Goal: Check status: Check status

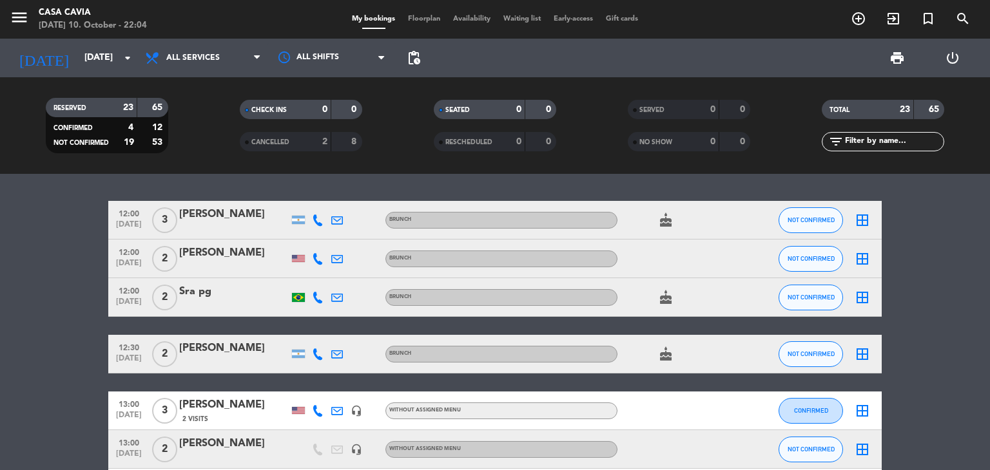
click at [86, 57] on input "[DATE]" at bounding box center [139, 57] width 122 height 23
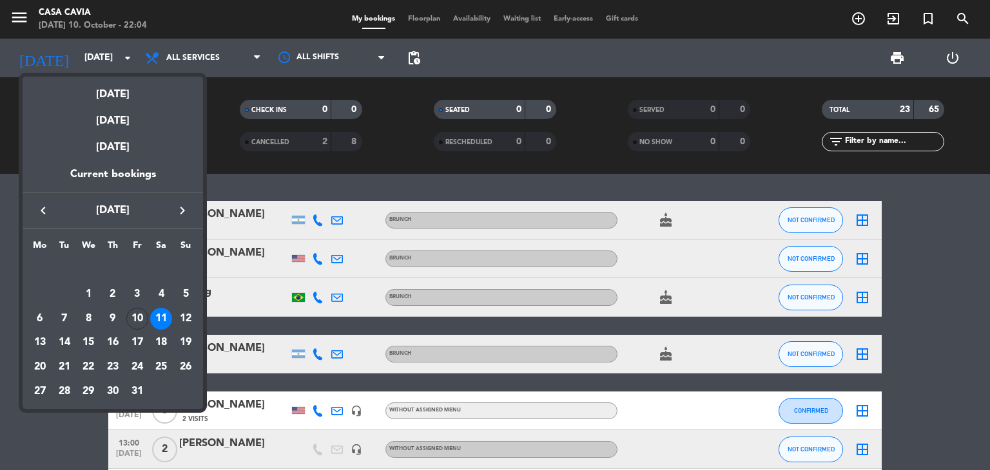
click at [126, 97] on div "[DATE]" at bounding box center [113, 90] width 180 height 26
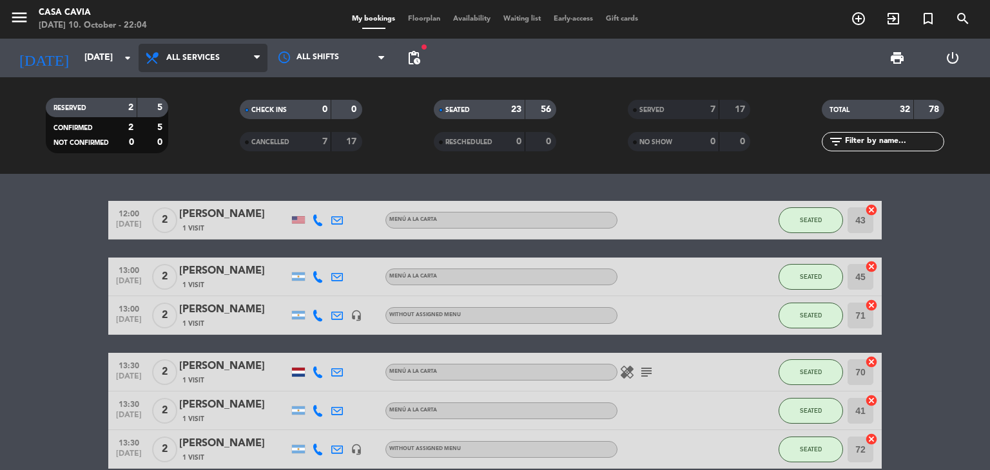
click at [232, 61] on span "All services" at bounding box center [203, 58] width 129 height 28
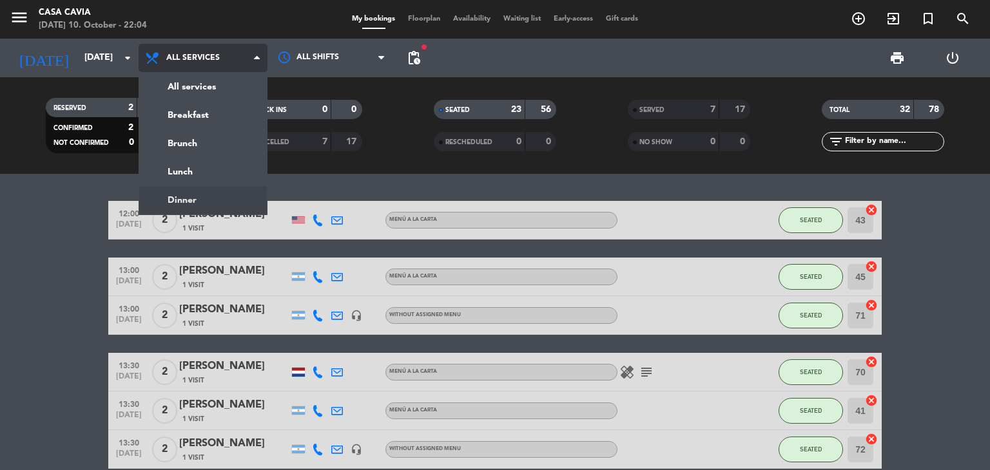
click at [227, 202] on ng-component "menu Casa Cavia [DATE] 10. October - 22:04 My bookings Floorplan Availability W…" at bounding box center [495, 235] width 990 height 470
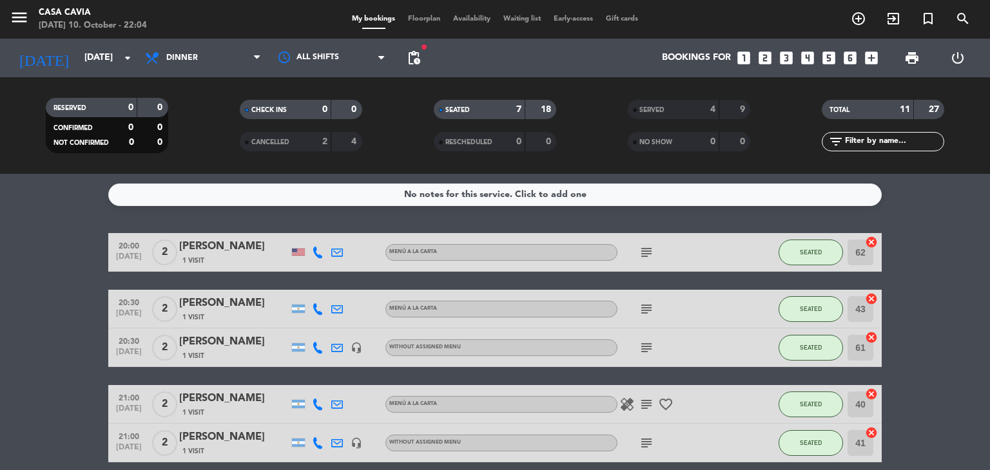
click at [645, 251] on icon "subject" at bounding box center [645, 252] width 15 height 15
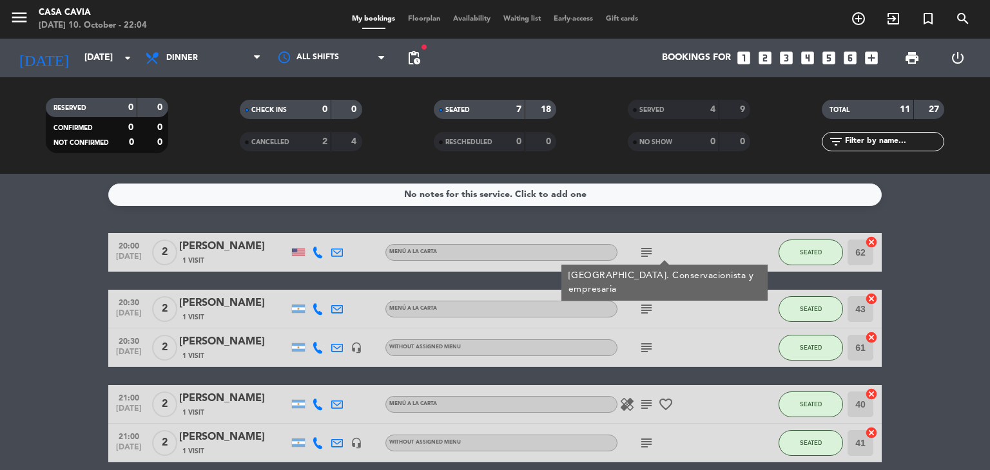
click at [641, 312] on icon "subject" at bounding box center [645, 309] width 15 height 15
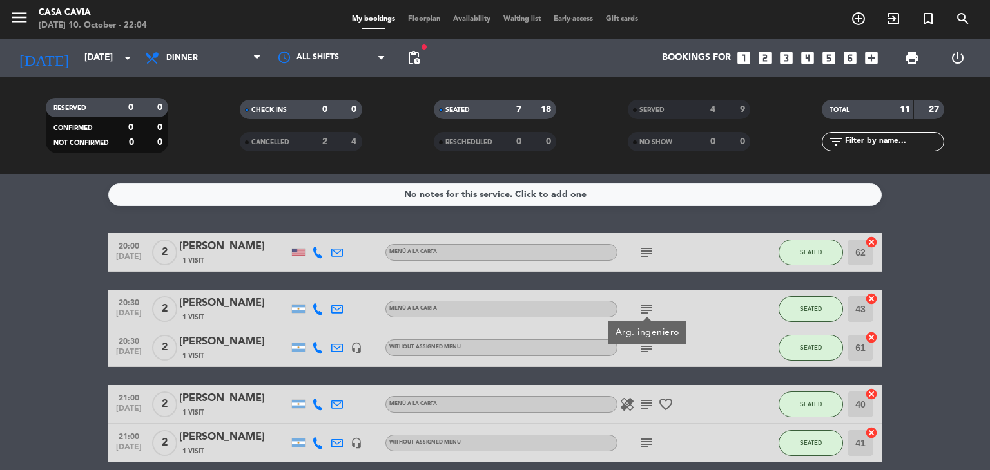
click at [648, 352] on icon "subject" at bounding box center [645, 347] width 15 height 15
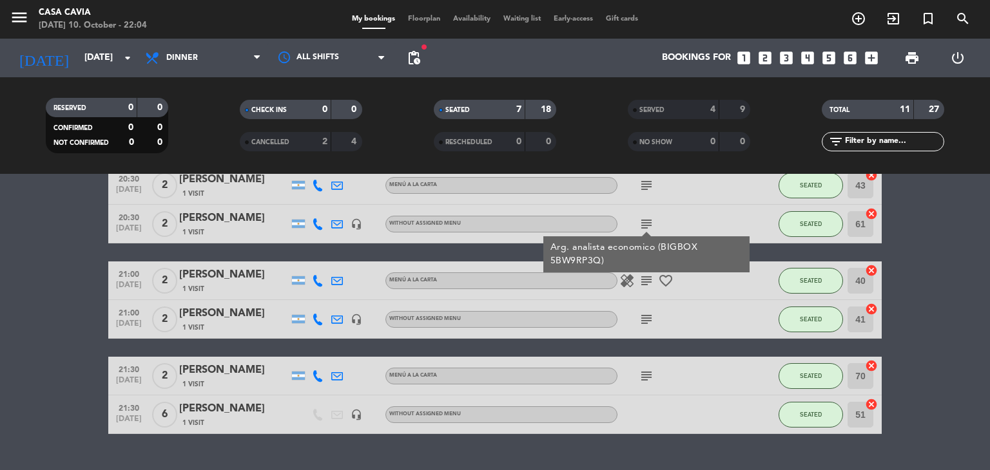
scroll to position [129, 0]
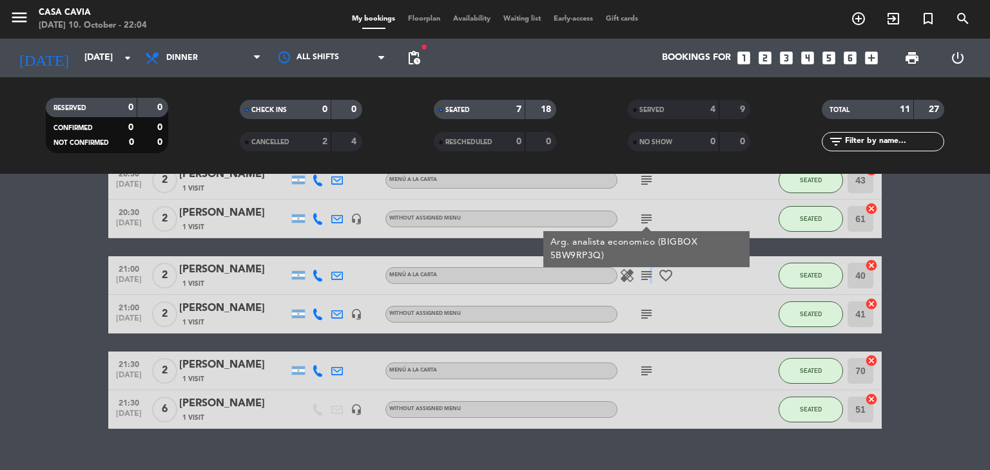
click at [648, 276] on icon "subject" at bounding box center [645, 275] width 15 height 15
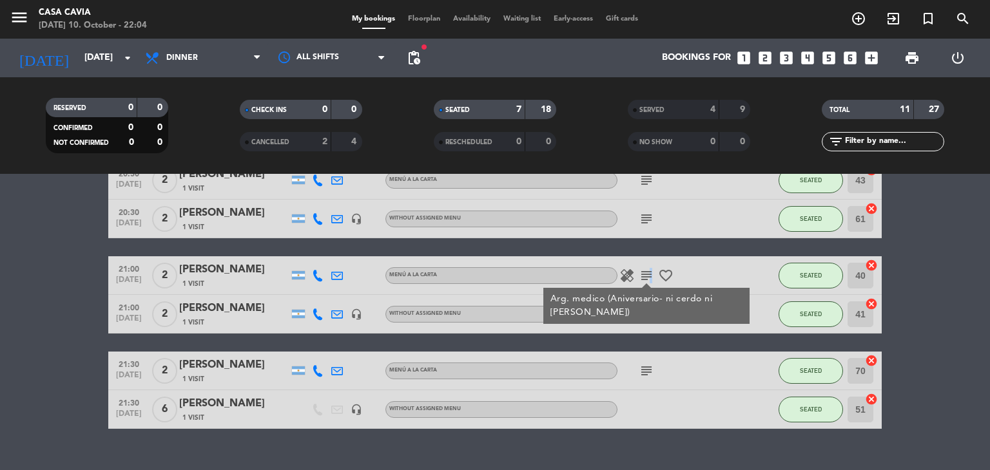
click at [648, 271] on icon "subject" at bounding box center [645, 275] width 15 height 15
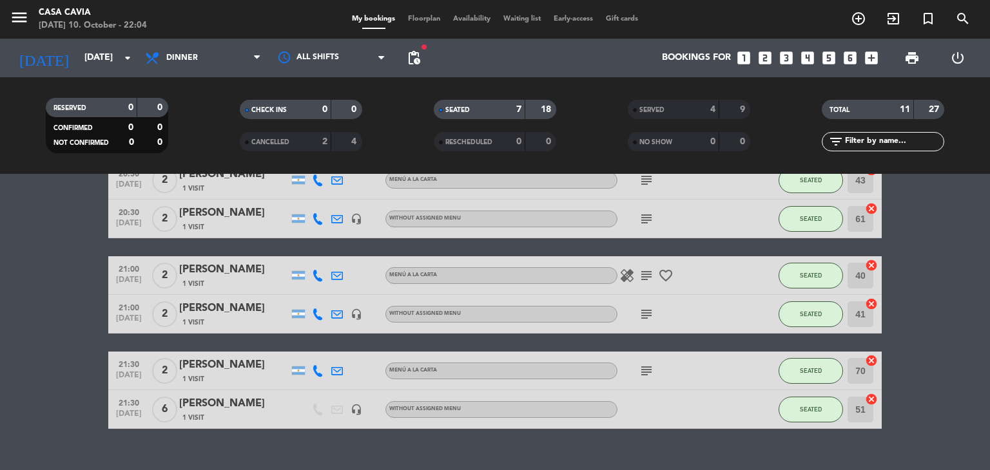
click at [647, 314] on icon "subject" at bounding box center [645, 314] width 15 height 15
click at [648, 370] on icon "subject" at bounding box center [645, 370] width 15 height 15
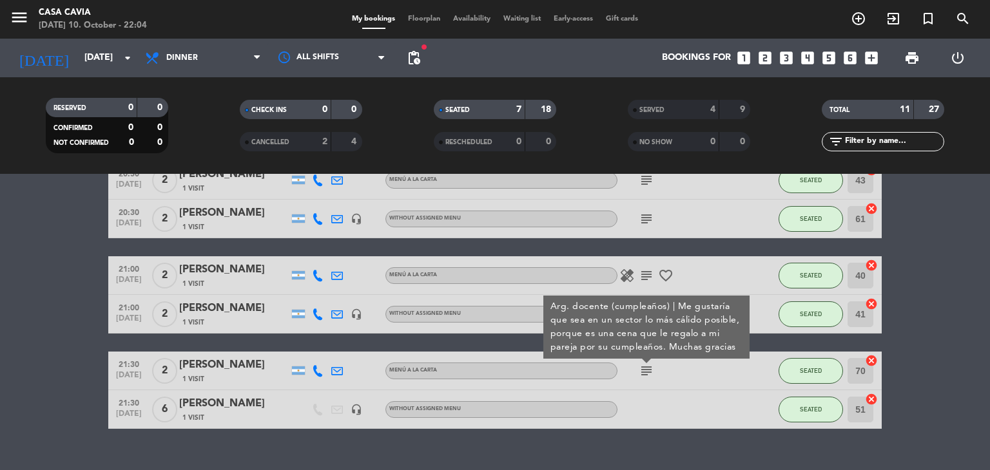
click at [217, 403] on div "[PERSON_NAME]" at bounding box center [234, 404] width 110 height 17
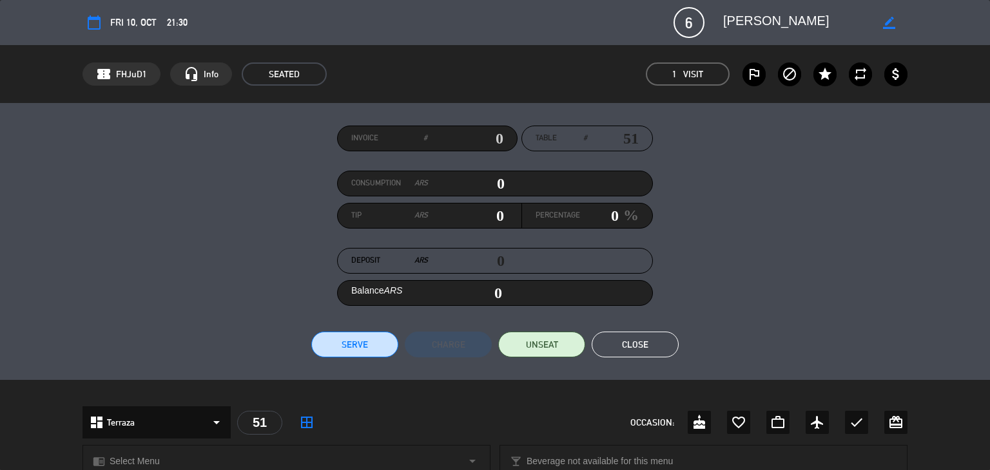
click at [627, 346] on button "Close" at bounding box center [634, 345] width 87 height 26
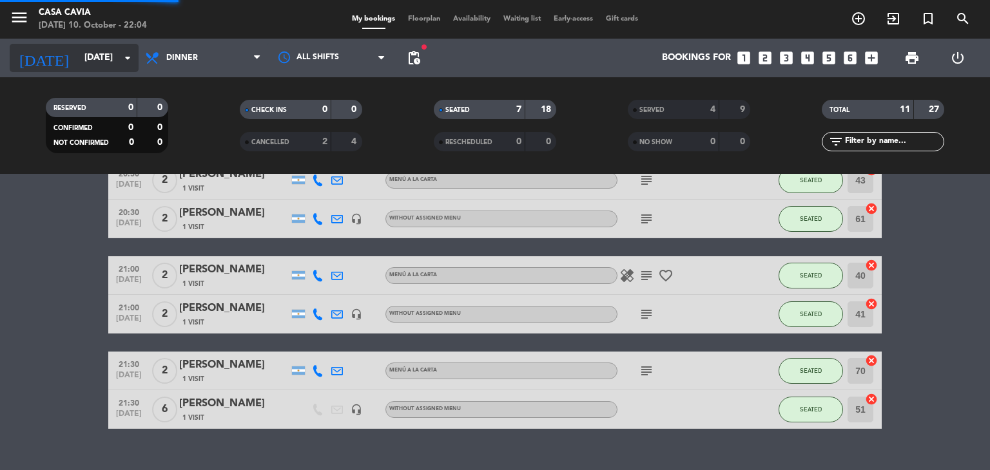
click at [93, 61] on input "[DATE]" at bounding box center [139, 57] width 122 height 23
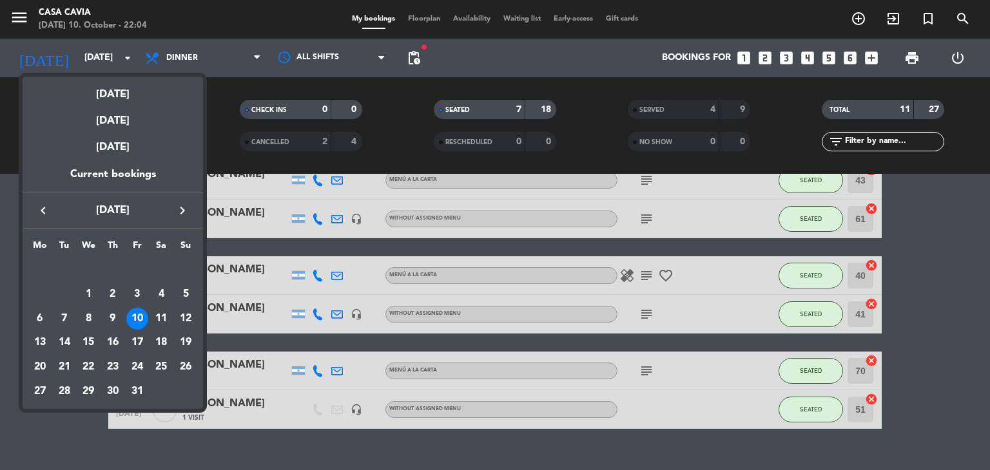
click at [199, 59] on div at bounding box center [495, 235] width 990 height 470
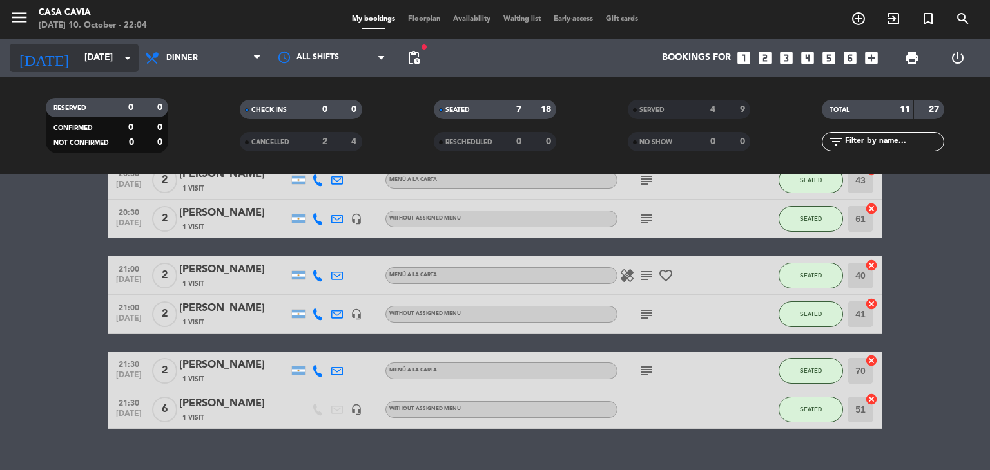
click at [112, 57] on input "[DATE]" at bounding box center [139, 57] width 122 height 23
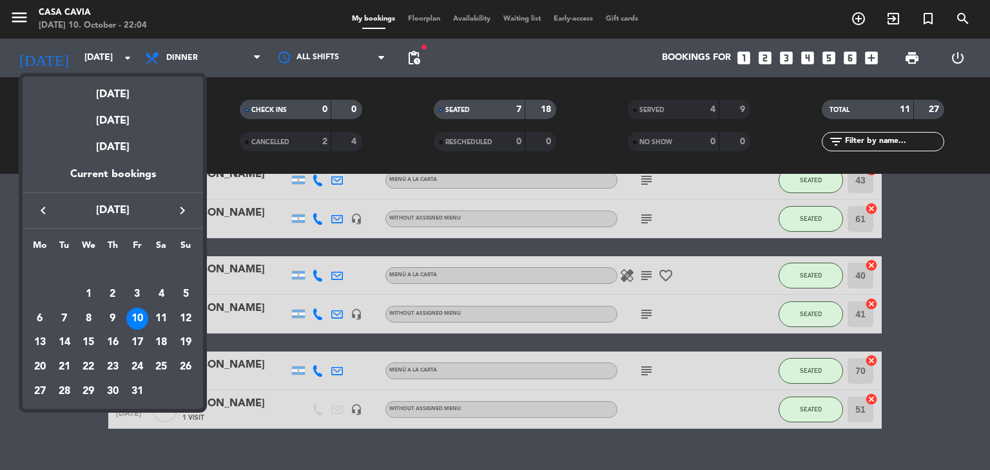
click at [110, 120] on div "[DATE]" at bounding box center [113, 116] width 180 height 26
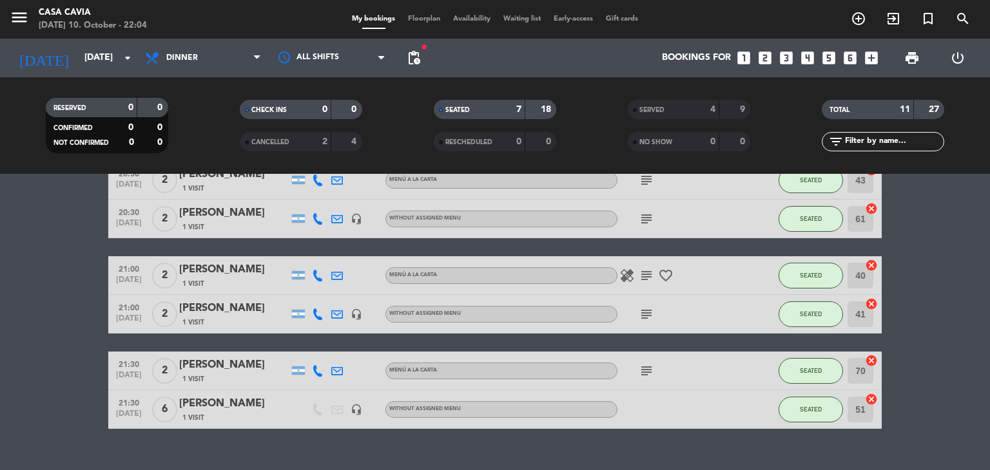
type input "[DATE]"
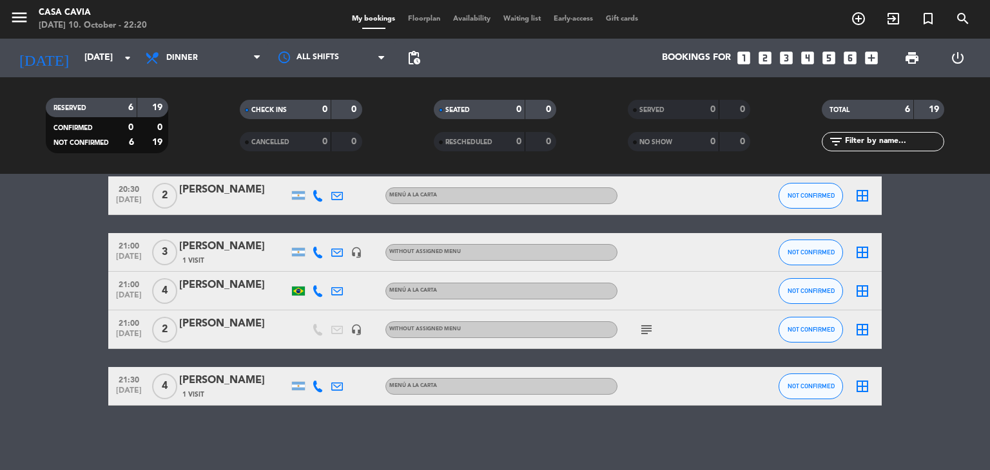
scroll to position [113, 0]
